Goal: Task Accomplishment & Management: Manage account settings

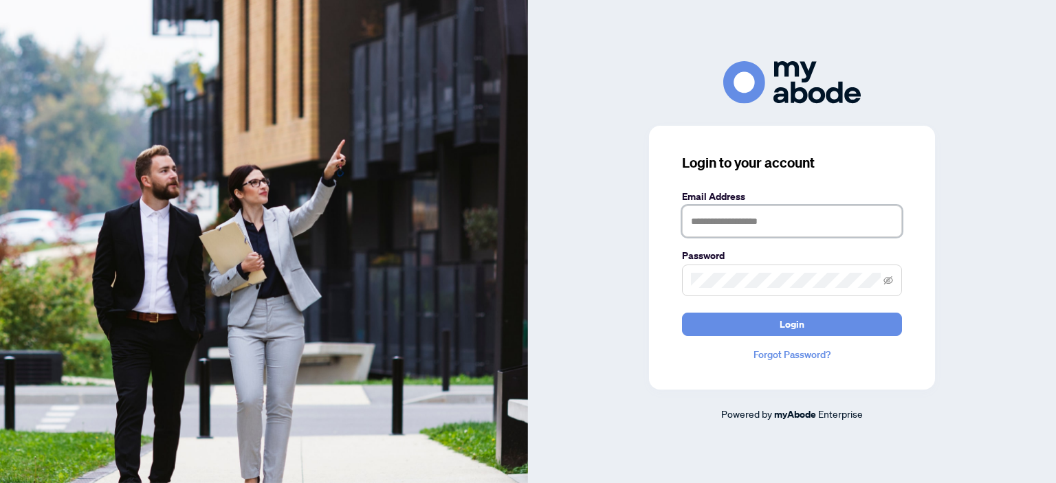
type input "**********"
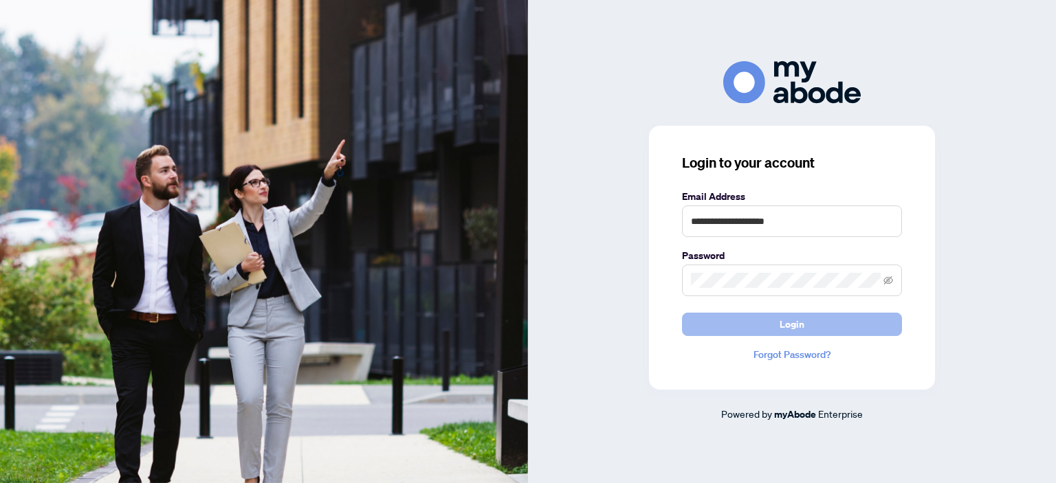
click at [760, 324] on button "Login" at bounding box center [792, 324] width 220 height 23
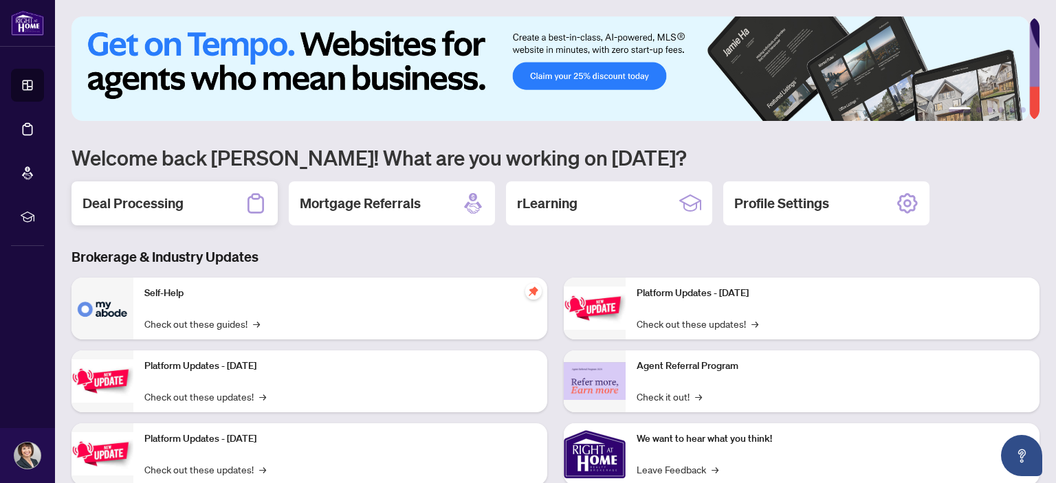
click at [148, 194] on h2 "Deal Processing" at bounding box center [132, 203] width 101 height 19
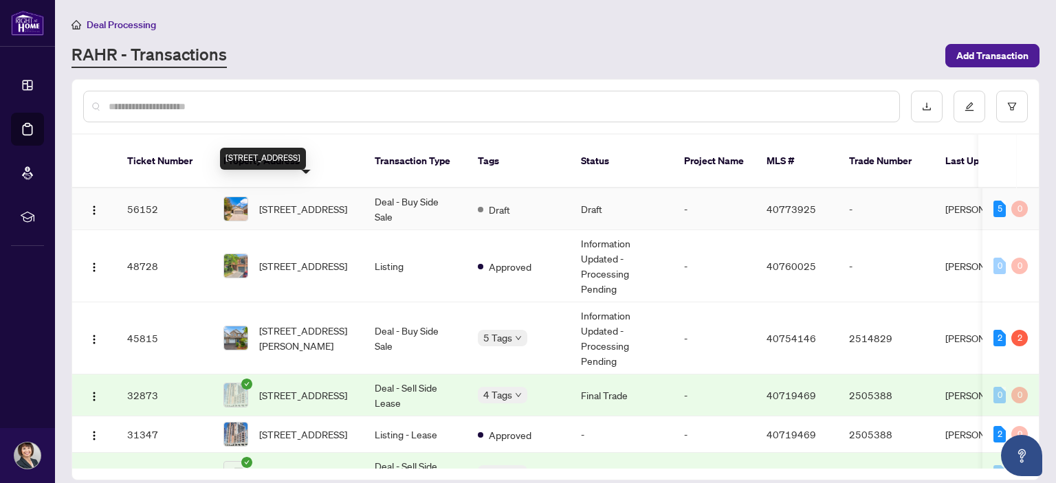
click at [308, 201] on span "80 Skipton Crescent, Cambridge, ON N3C 4P2, Canada" at bounding box center [303, 208] width 88 height 15
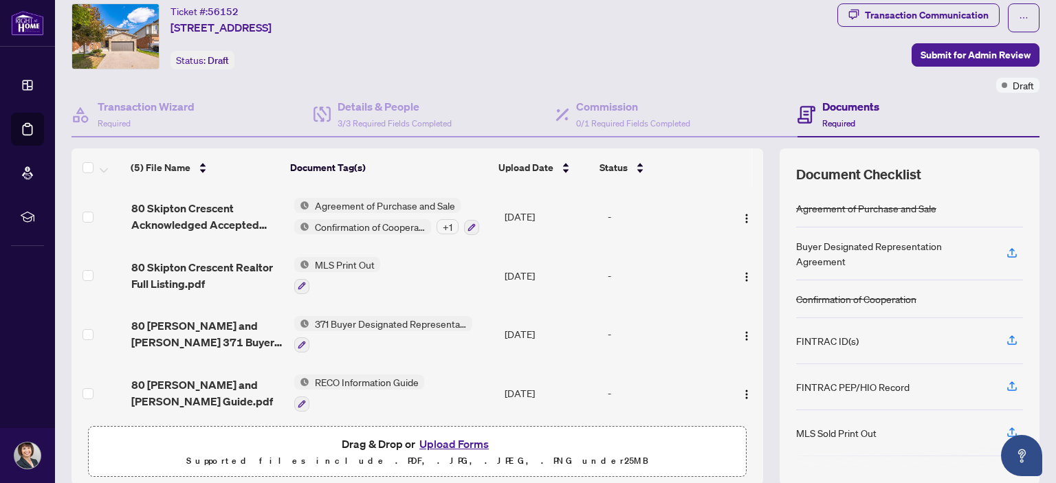
scroll to position [41, 0]
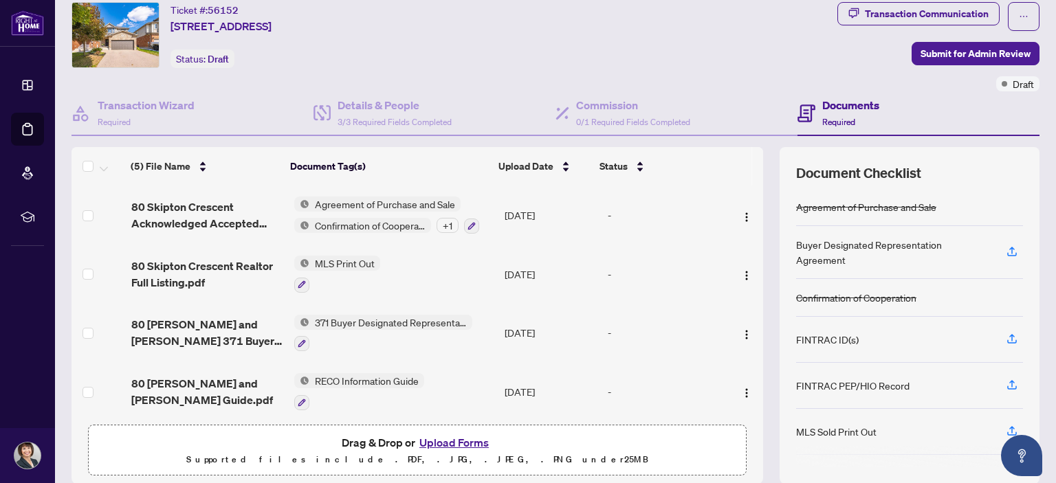
click at [435, 438] on button "Upload Forms" at bounding box center [454, 443] width 78 height 18
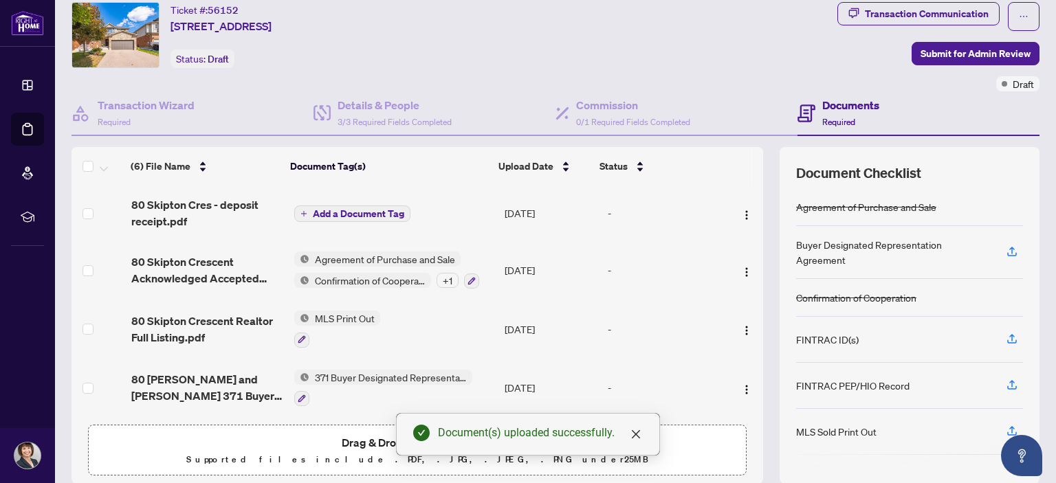
click at [368, 209] on span "Add a Document Tag" at bounding box center [358, 214] width 91 height 10
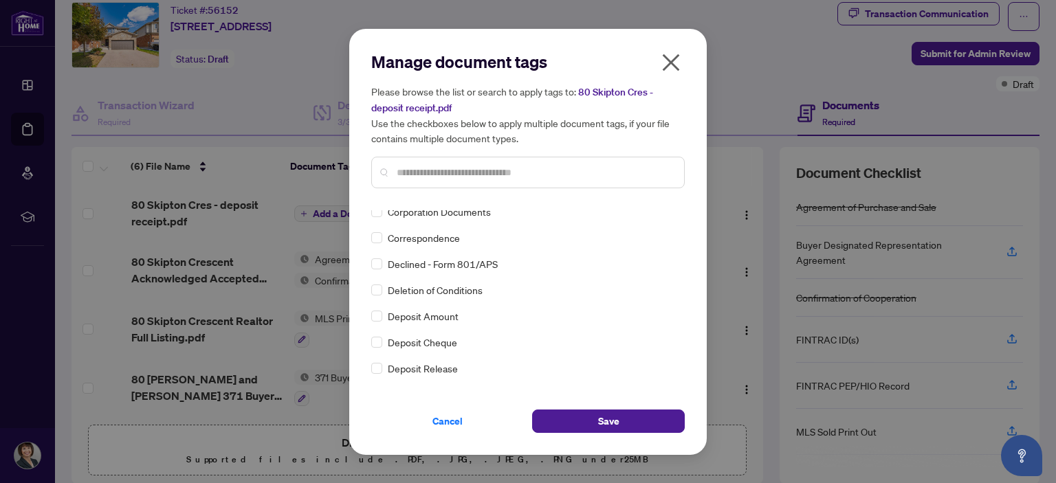
scroll to position [0, 0]
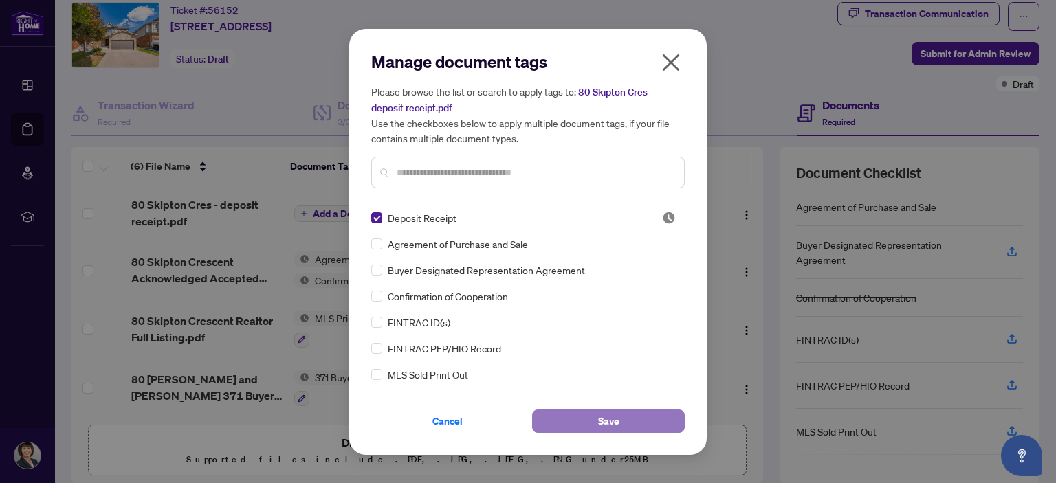
click at [616, 424] on span "Save" at bounding box center [608, 421] width 21 height 22
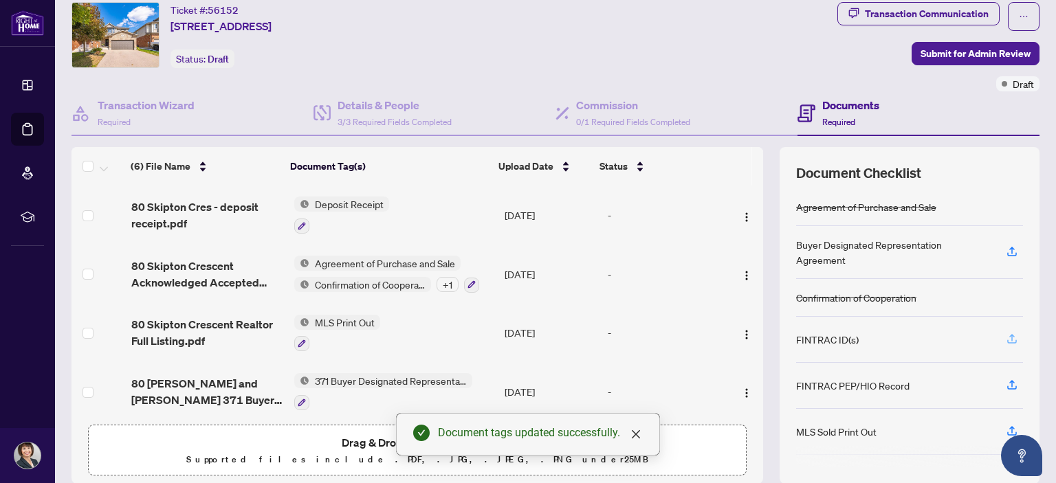
click at [1006, 333] on icon "button" at bounding box center [1012, 339] width 12 height 12
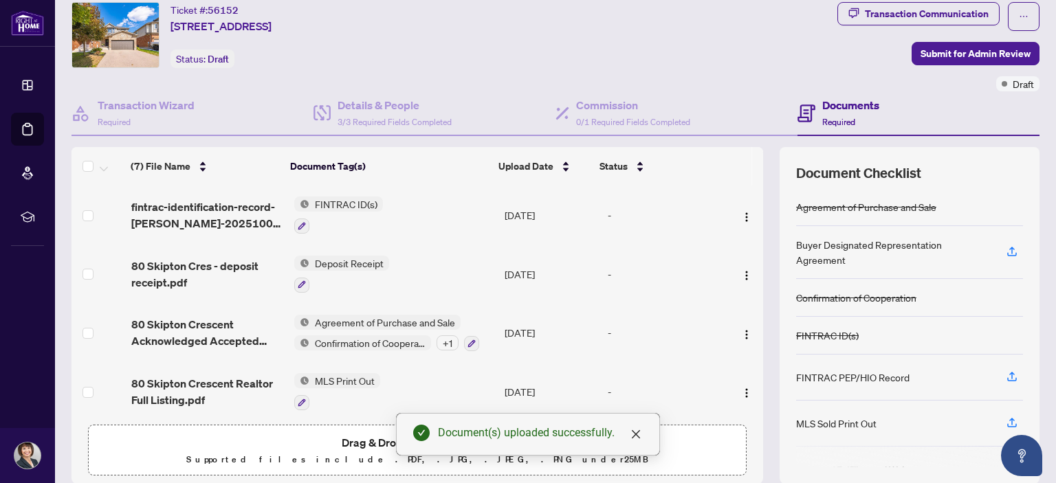
scroll to position [91, 0]
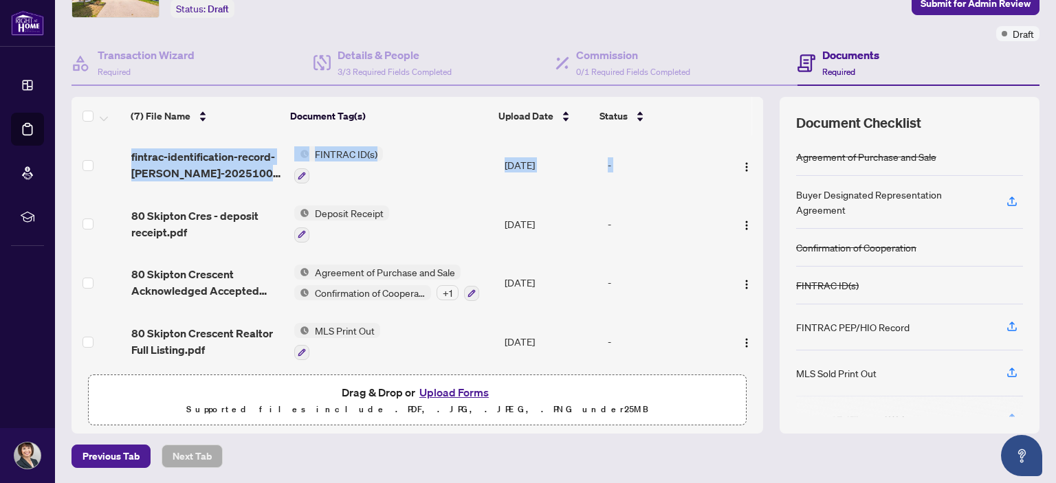
drag, startPoint x: 748, startPoint y: 170, endPoint x: 753, endPoint y: 265, distance: 95.0
click at [753, 265] on div "(7) File Name Document Tag(s) Upload Date Status (7) File Name Document Tag(s) …" at bounding box center [555, 265] width 968 height 337
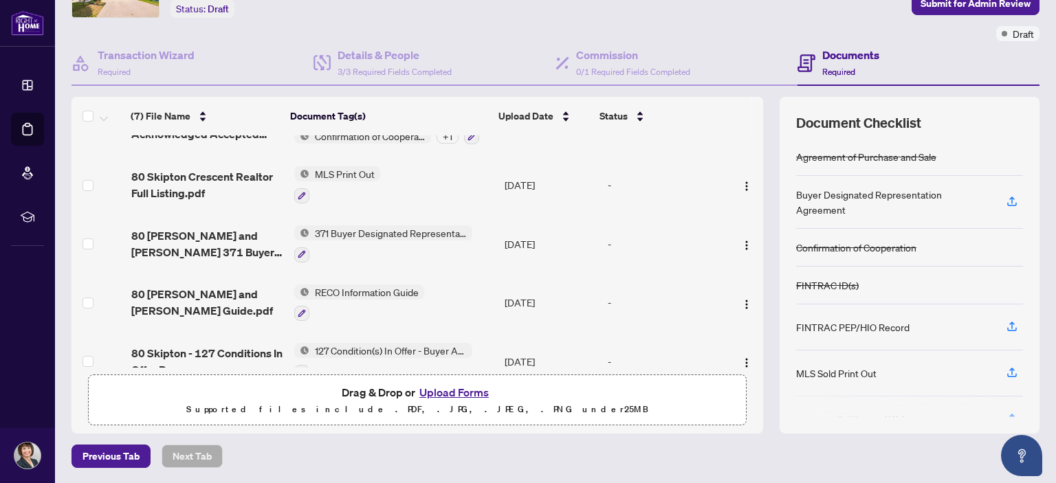
scroll to position [181, 0]
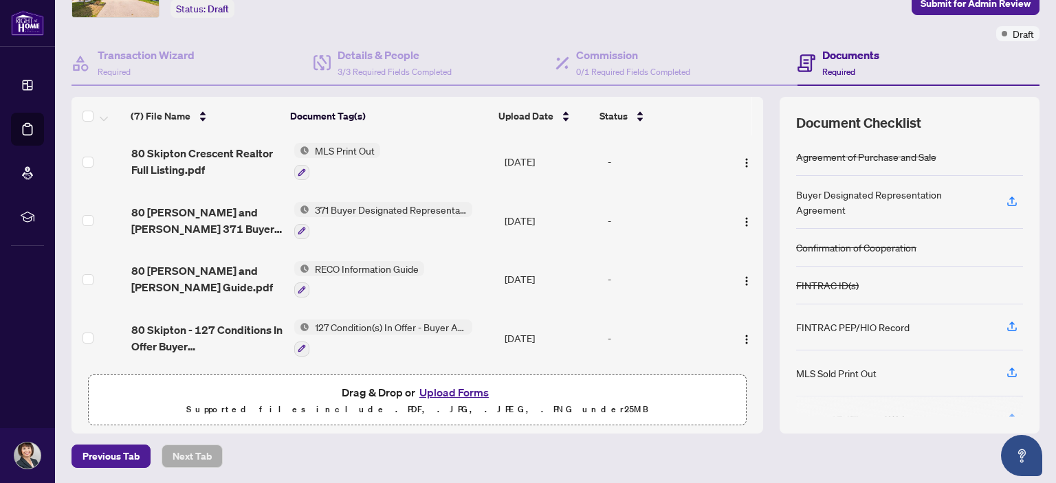
click at [432, 228] on div at bounding box center [383, 231] width 178 height 16
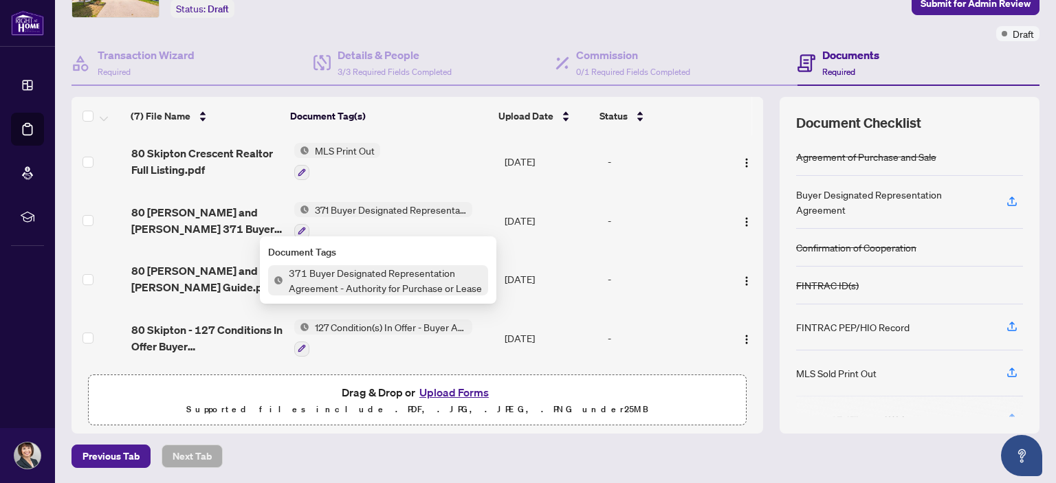
click at [363, 211] on span "371 Buyer Designated Representation Agreement - Authority for Purchase or Lease" at bounding box center [390, 209] width 163 height 15
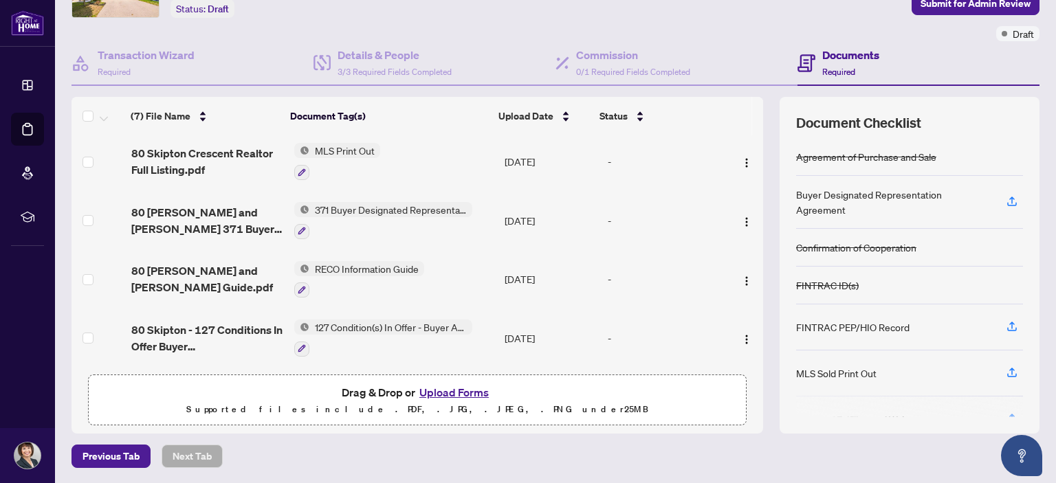
click at [361, 202] on span "371 Buyer Designated Representation Agreement - Authority for Purchase or Lease" at bounding box center [390, 209] width 163 height 15
click at [352, 236] on td "371 Buyer Designated Representation Agreement - Authority for Purchase or Lease" at bounding box center [394, 220] width 210 height 59
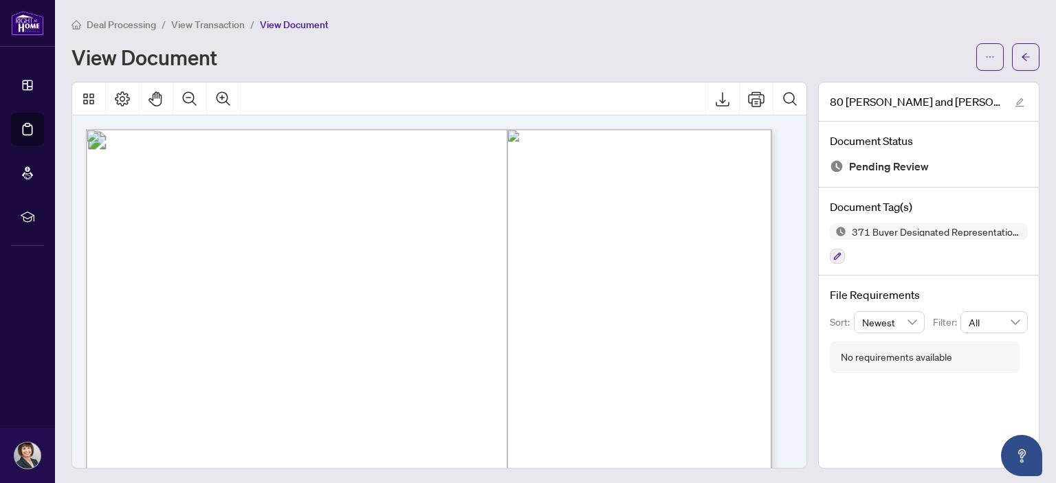
click at [278, 56] on div "View Document" at bounding box center [519, 57] width 896 height 22
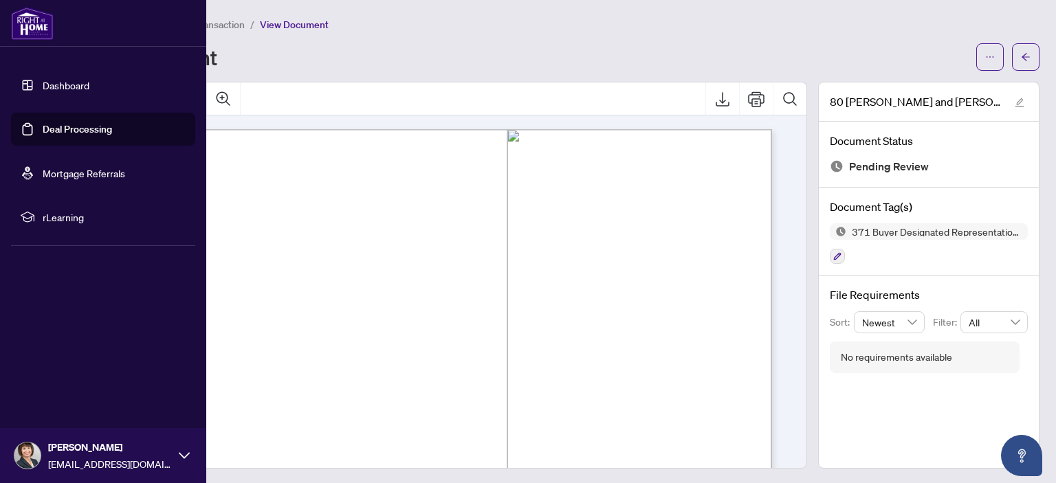
click at [49, 85] on link "Dashboard" at bounding box center [66, 85] width 47 height 12
